Goal: Transaction & Acquisition: Download file/media

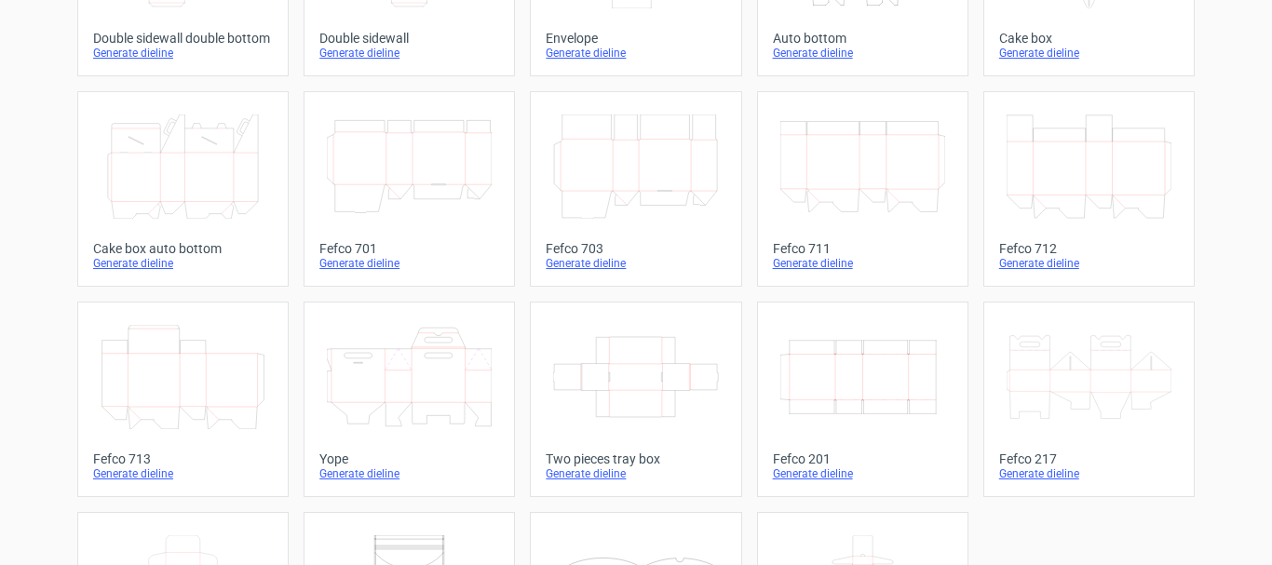
scroll to position [466, 0]
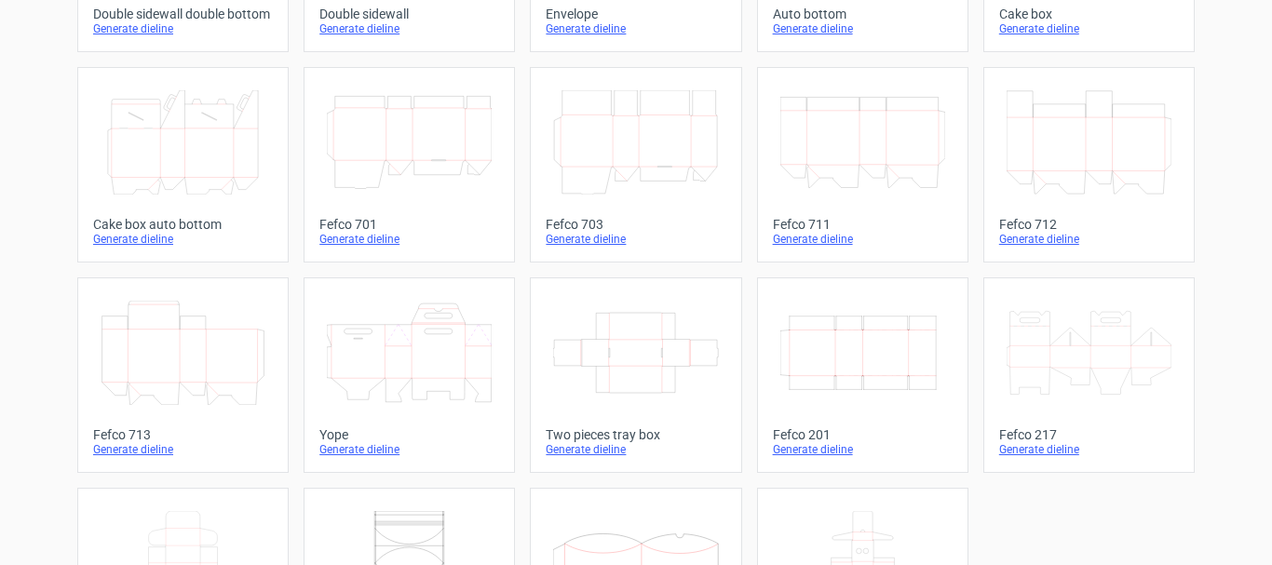
click at [827, 452] on div "Generate dieline" at bounding box center [863, 449] width 180 height 15
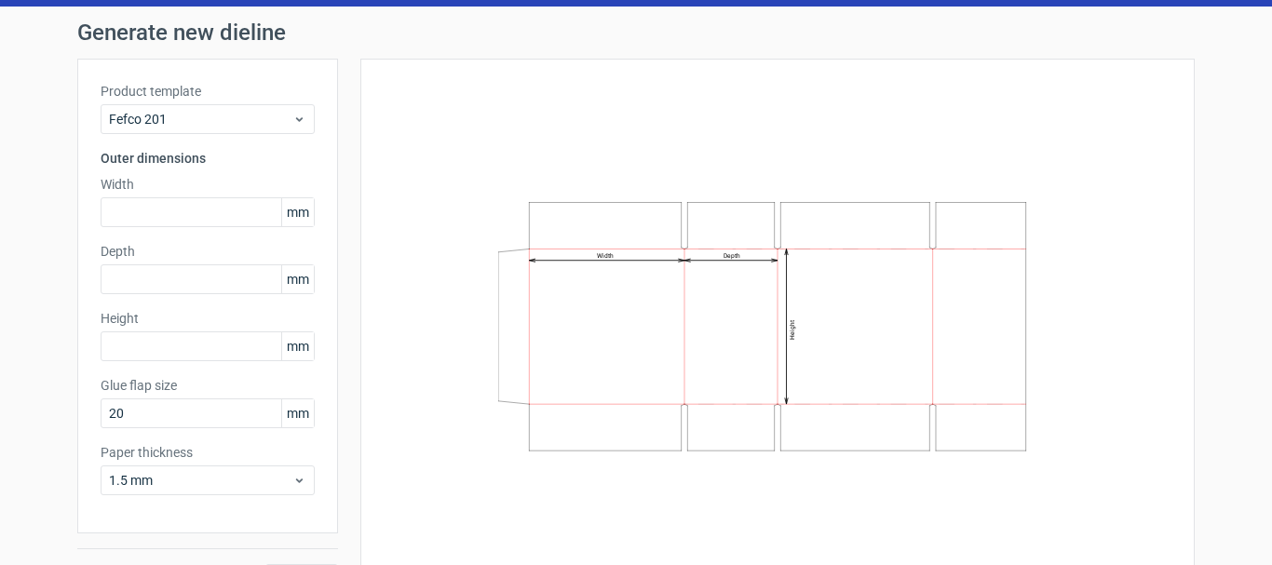
scroll to position [97, 0]
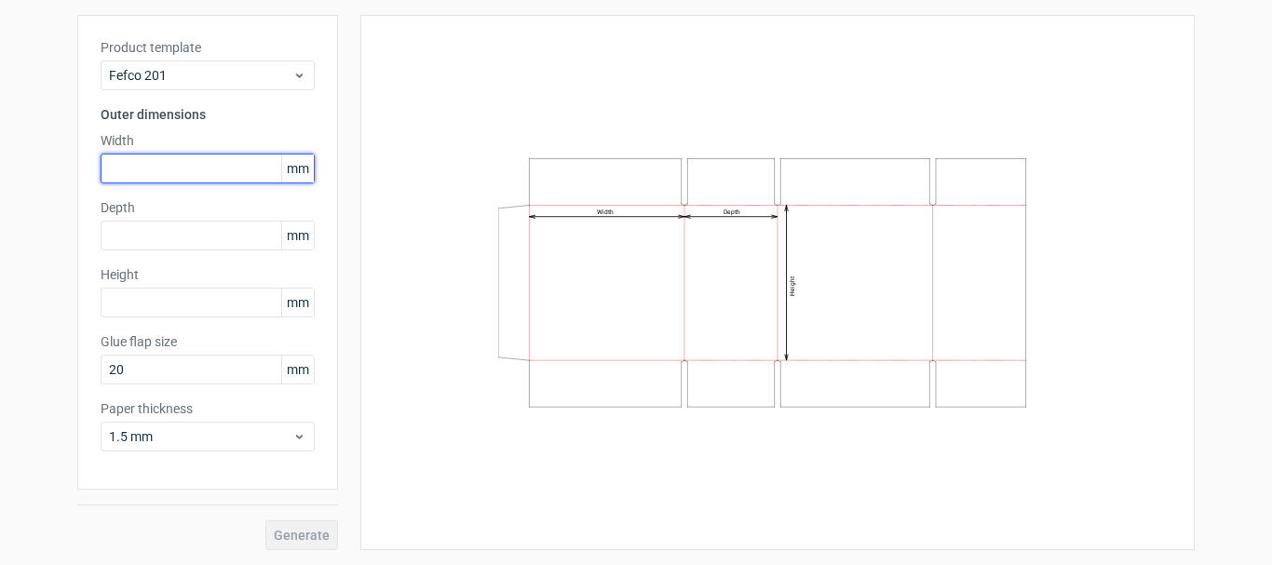
click at [242, 166] on input "text" at bounding box center [208, 169] width 214 height 30
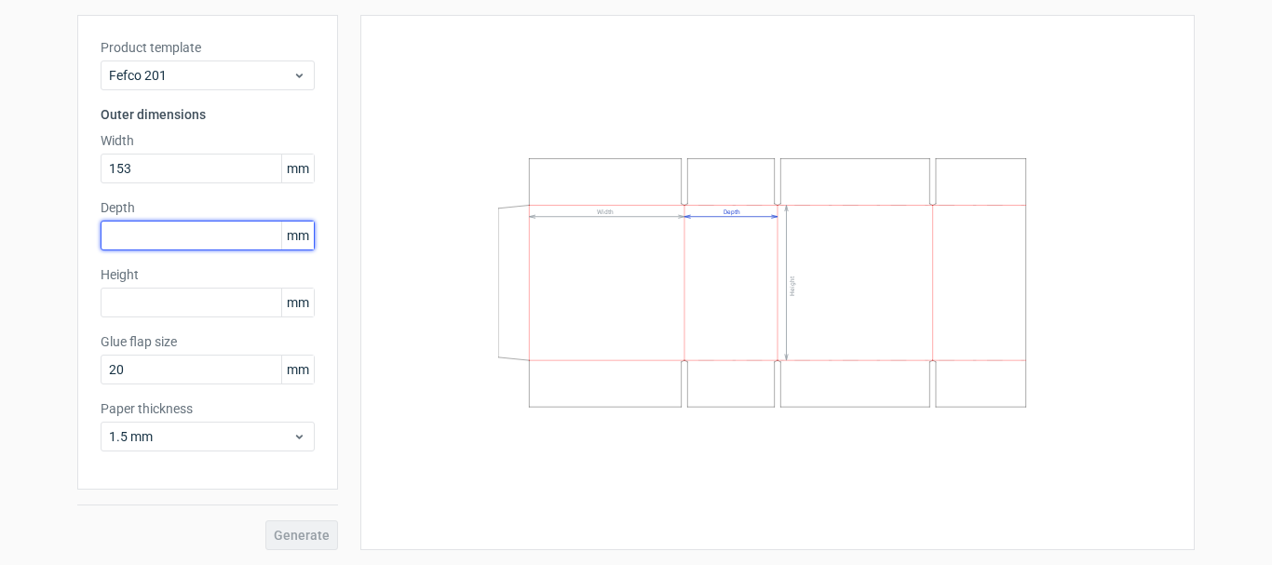
click at [165, 239] on input "text" at bounding box center [208, 236] width 214 height 30
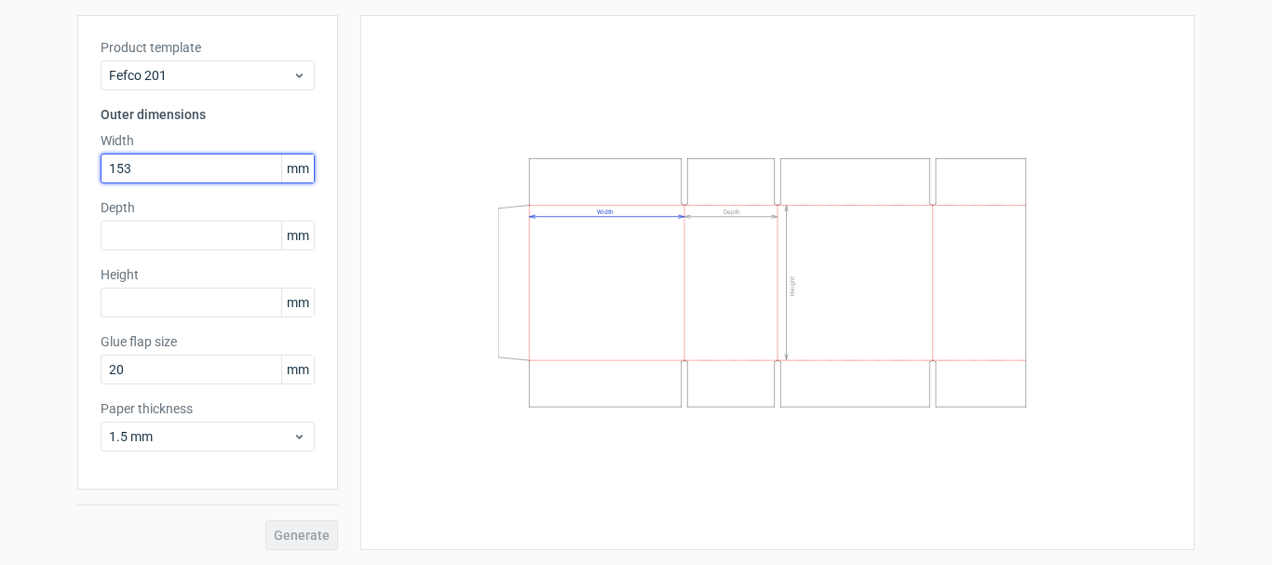
drag, startPoint x: 152, startPoint y: 154, endPoint x: 61, endPoint y: 186, distance: 96.9
click at [61, 186] on div "Generate new dieline Product template Fefco 201 Outer dimensions Width 153 mm D…" at bounding box center [636, 264] width 1272 height 602
type input "382"
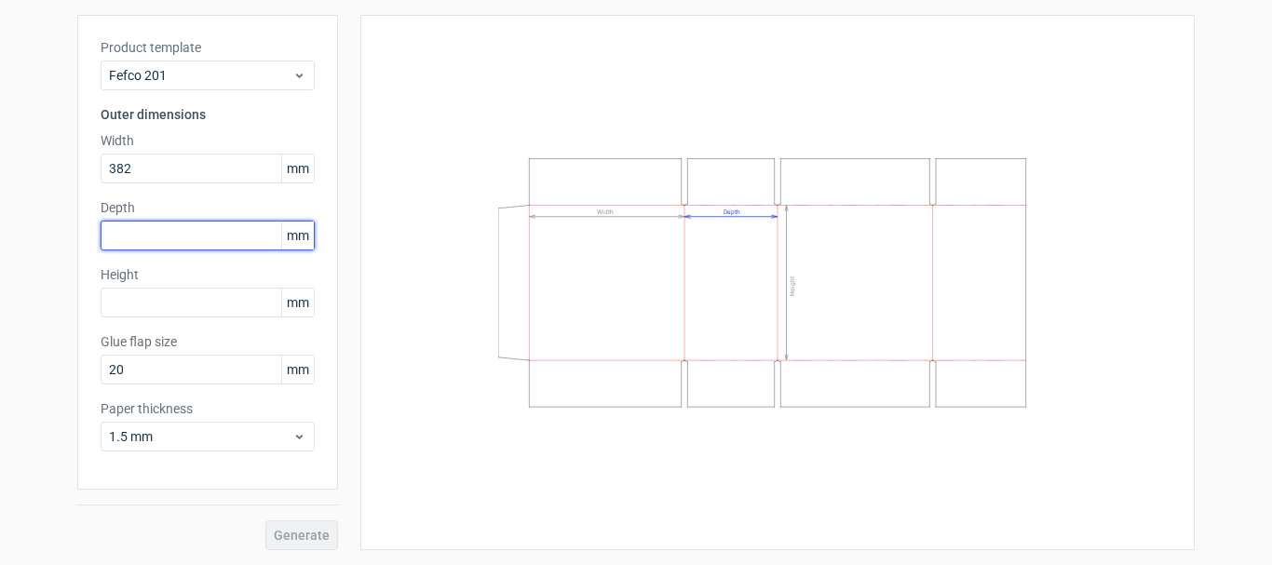
click at [183, 225] on input "text" at bounding box center [208, 236] width 214 height 30
type input "306"
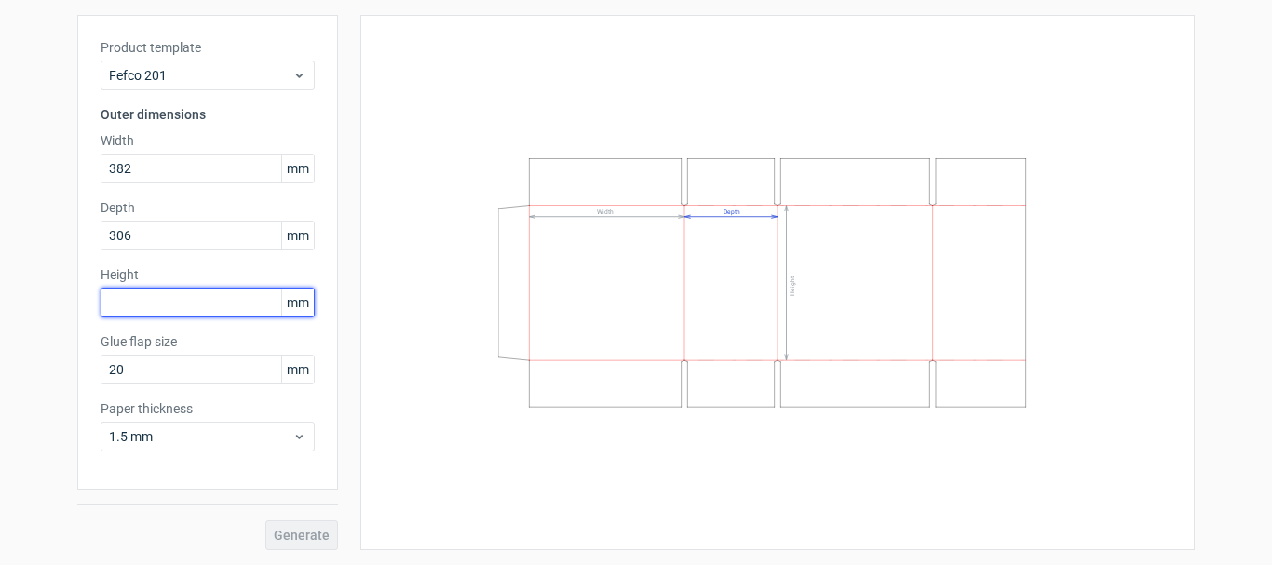
click at [165, 296] on input "text" at bounding box center [208, 303] width 214 height 30
type input "255"
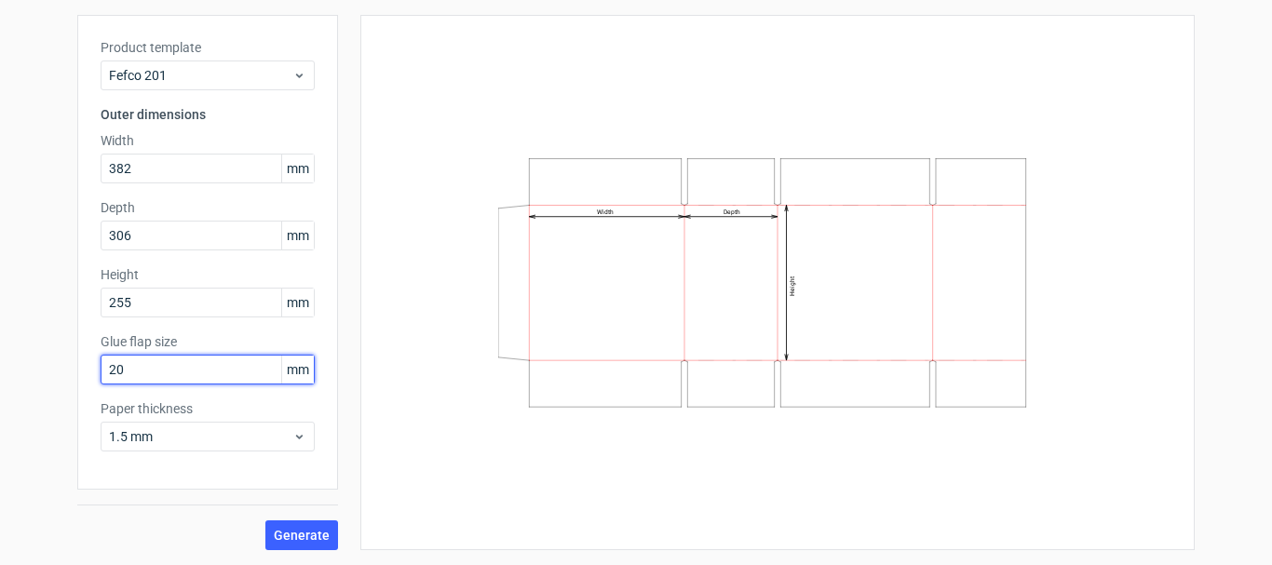
click at [19, 385] on div "Generate new dieline Product template Fefco 201 Outer dimensions Width 382 mm D…" at bounding box center [636, 264] width 1272 height 602
drag, startPoint x: 118, startPoint y: 372, endPoint x: 113, endPoint y: 382, distance: 10.9
click at [113, 382] on input "35" at bounding box center [208, 370] width 214 height 30
type input "30"
click at [211, 476] on div "Product template Fefco 201 Outer dimensions Width 382 mm Depth 306 mm Height 25…" at bounding box center [207, 252] width 261 height 475
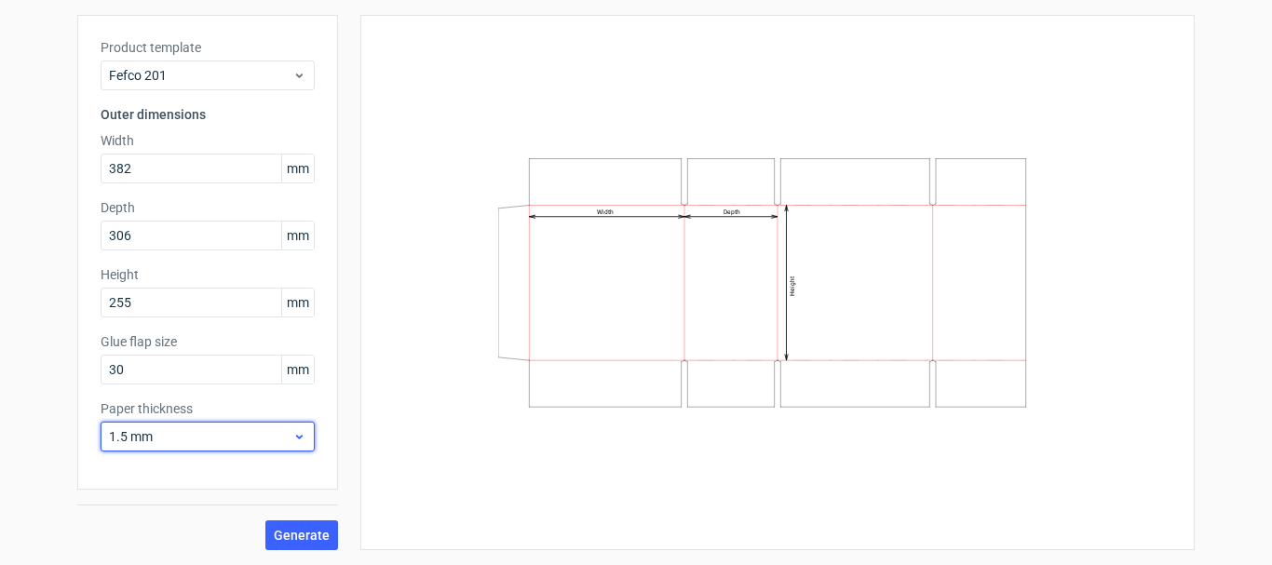
click at [200, 437] on span "1.5 mm" at bounding box center [200, 436] width 183 height 19
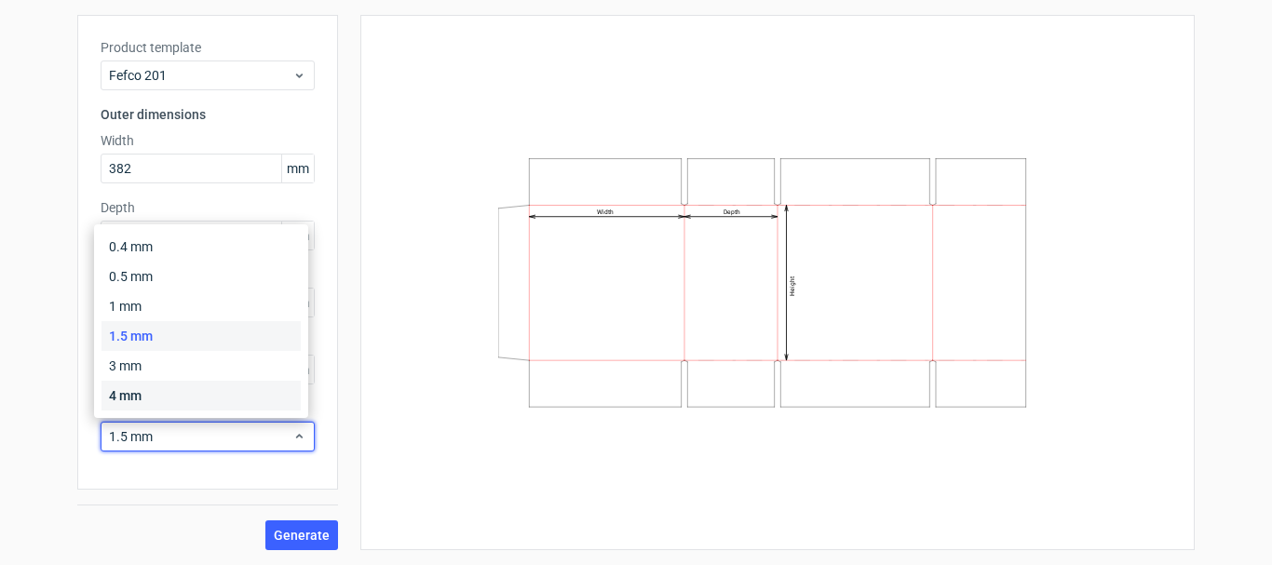
click at [194, 389] on div "4 mm" at bounding box center [200, 396] width 199 height 30
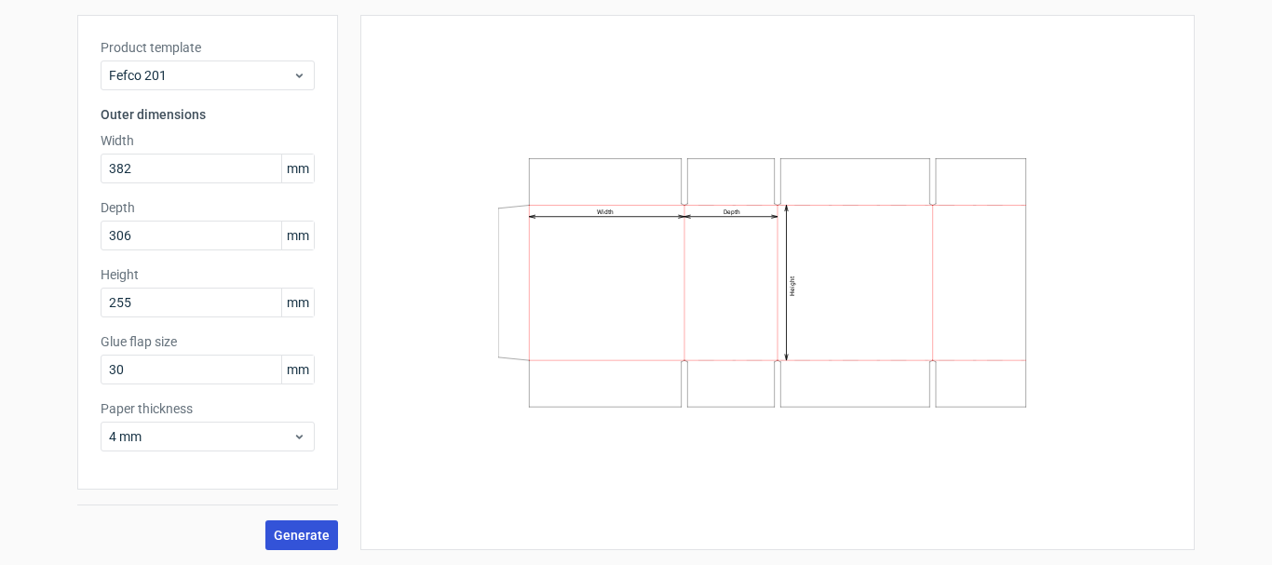
click at [268, 530] on button "Generate" at bounding box center [301, 536] width 73 height 30
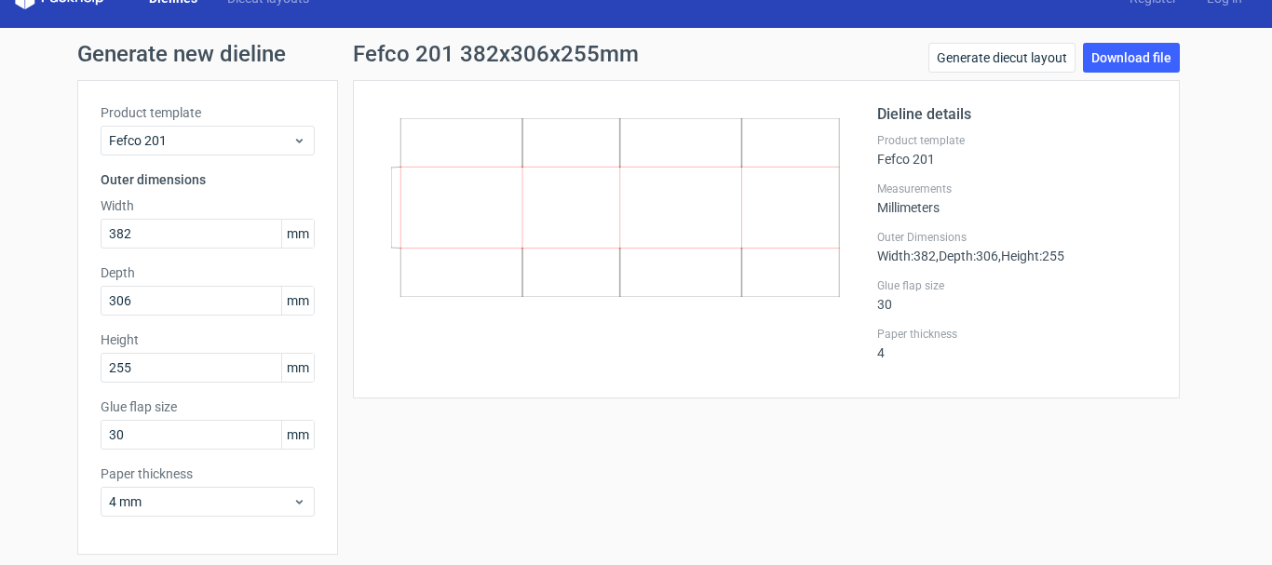
scroll to position [4, 0]
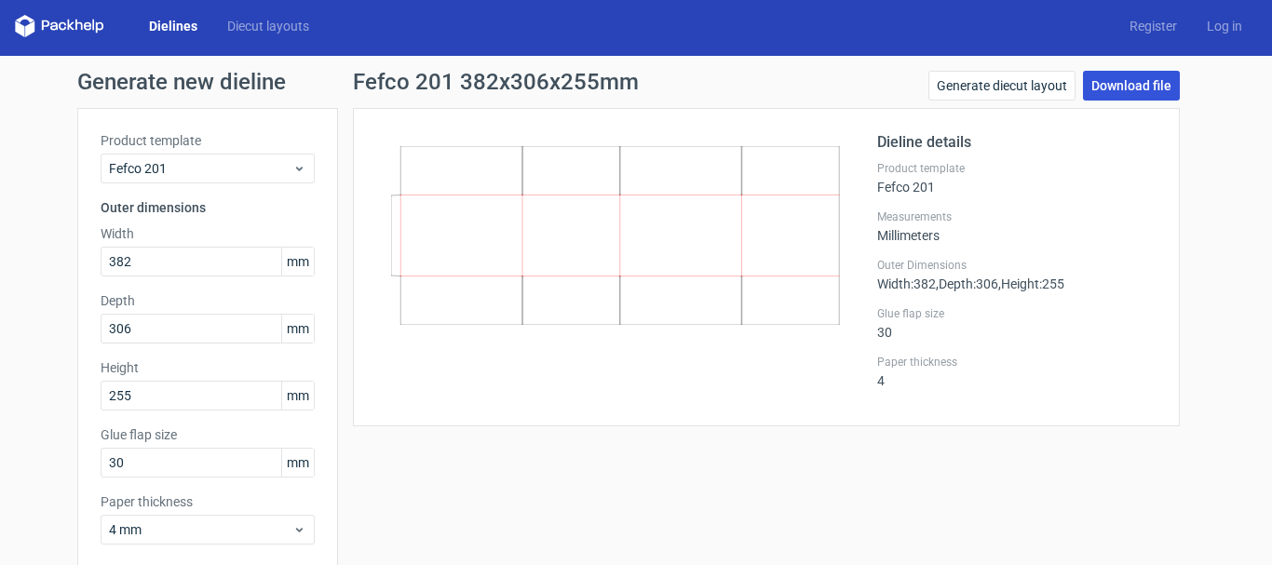
click at [1122, 75] on link "Download file" at bounding box center [1131, 86] width 97 height 30
